Goal: Task Accomplishment & Management: Complete application form

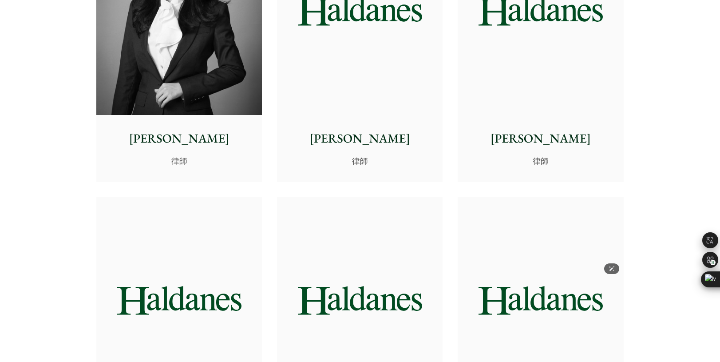
scroll to position [2882, 0]
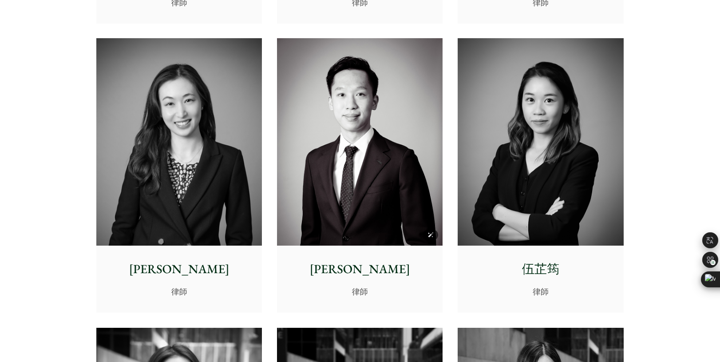
click at [412, 159] on img at bounding box center [360, 141] width 166 height 207
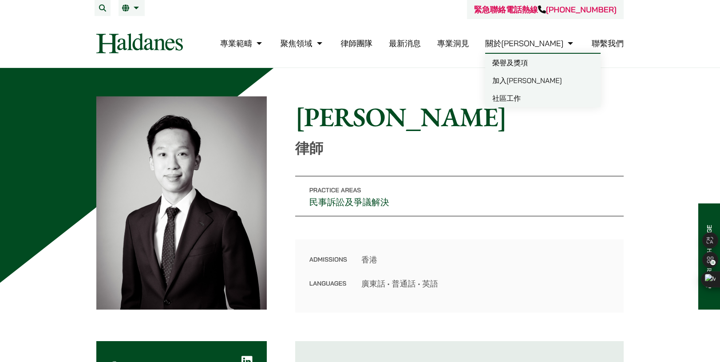
click at [548, 44] on link "關於[PERSON_NAME]" at bounding box center [530, 43] width 90 height 10
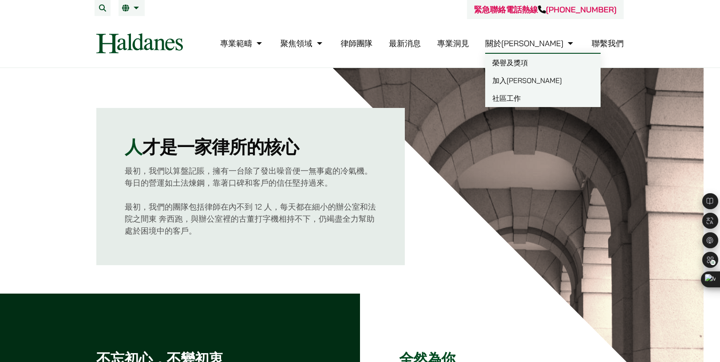
click at [557, 83] on link "加入[PERSON_NAME]" at bounding box center [542, 80] width 115 height 18
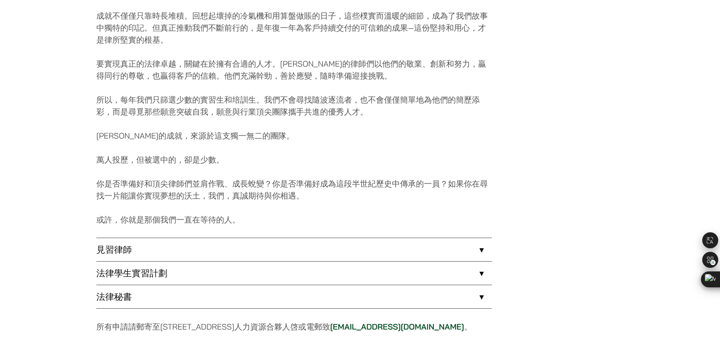
scroll to position [568, 0]
click at [462, 252] on link "見習律師" at bounding box center [293, 248] width 395 height 23
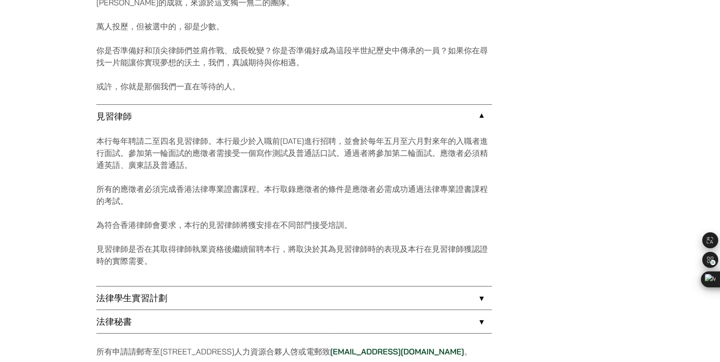
scroll to position [754, 0]
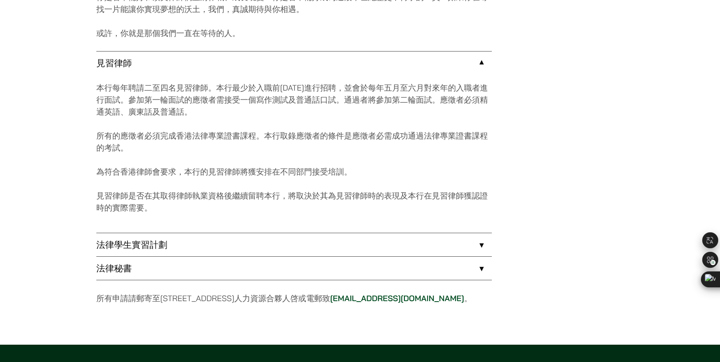
click at [335, 245] on link "法律學生實習計劃" at bounding box center [293, 244] width 395 height 23
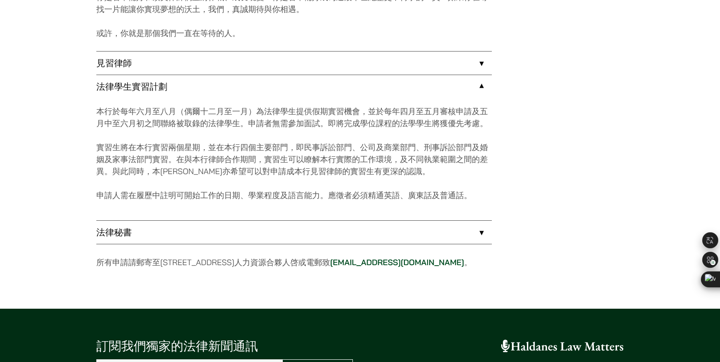
click at [479, 63] on link "見習律師" at bounding box center [293, 62] width 395 height 23
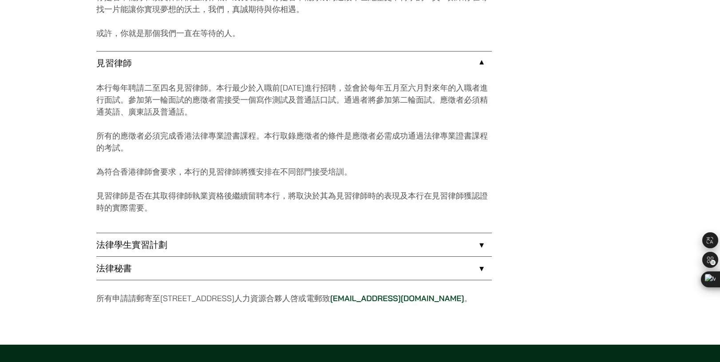
click at [338, 238] on link "法律學生實習計劃" at bounding box center [293, 244] width 395 height 23
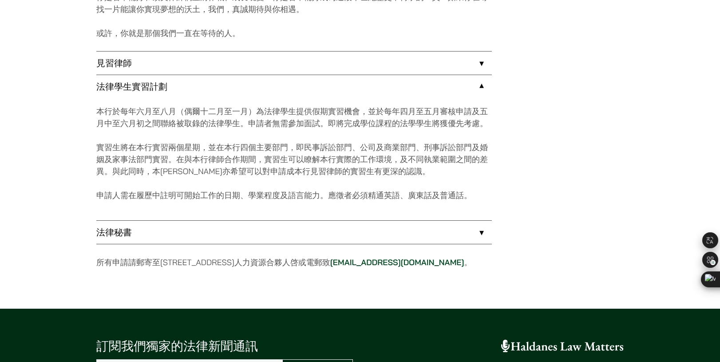
click at [338, 238] on link "法律秘書" at bounding box center [293, 232] width 395 height 23
